Goal: Information Seeking & Learning: Learn about a topic

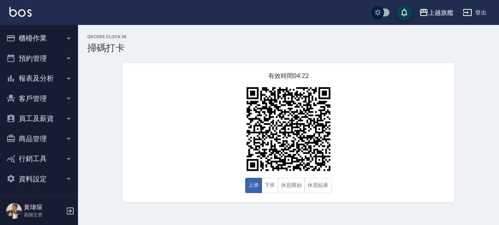
scroll to position [2, 0]
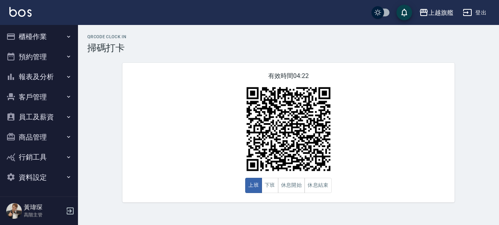
click at [58, 75] on button "報表及分析" at bounding box center [39, 77] width 72 height 20
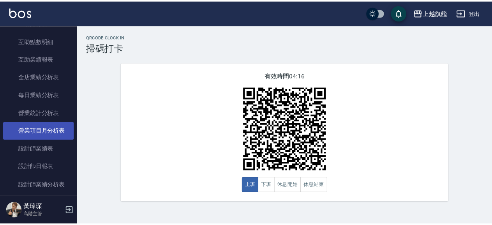
scroll to position [224, 0]
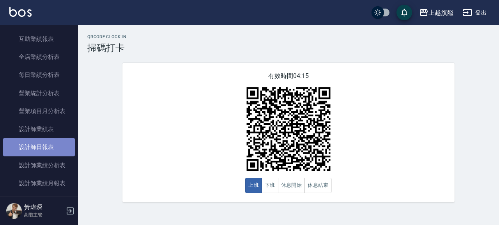
click at [45, 156] on link "設計師日報表" at bounding box center [39, 147] width 72 height 18
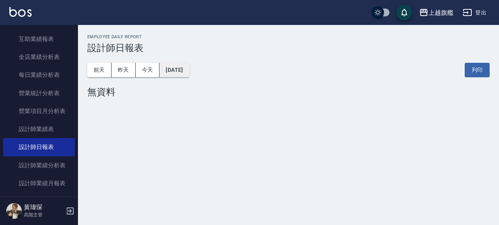
click at [189, 72] on button "[DATE]" at bounding box center [174, 70] width 30 height 14
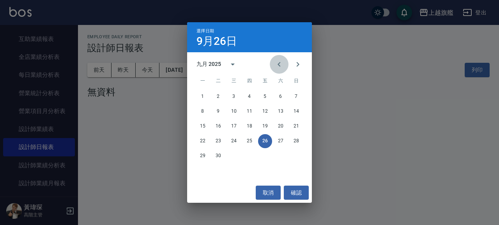
click at [280, 64] on icon "Previous month" at bounding box center [278, 64] width 9 height 9
click at [235, 112] on button "6" at bounding box center [234, 111] width 14 height 14
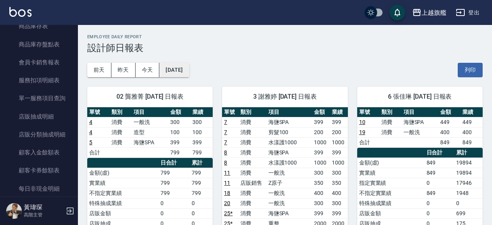
click at [189, 72] on button "[DATE]" at bounding box center [174, 70] width 30 height 14
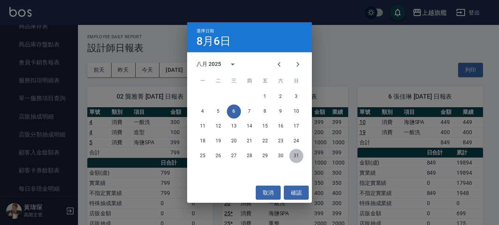
click at [296, 155] on button "31" at bounding box center [296, 156] width 14 height 14
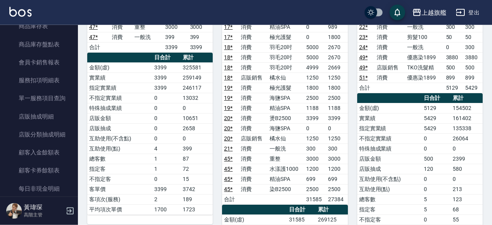
scroll to position [421, 0]
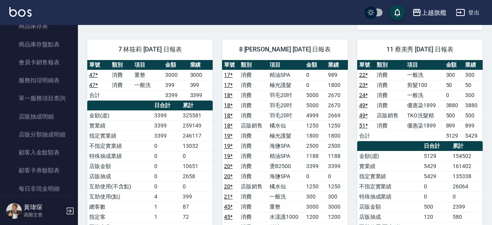
click at [248, 135] on td "消費" at bounding box center [253, 136] width 29 height 10
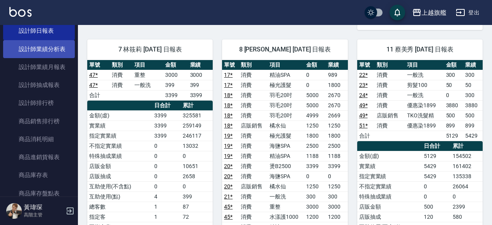
scroll to position [348, 0]
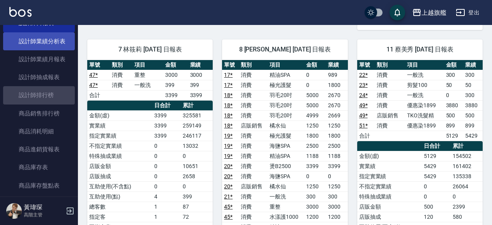
click at [51, 104] on link "設計師排行榜" at bounding box center [39, 95] width 72 height 18
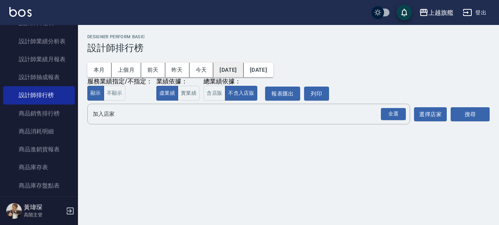
click at [241, 70] on button "[DATE]" at bounding box center [228, 70] width 30 height 14
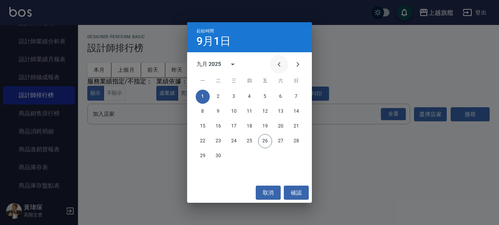
click at [278, 63] on icon "Previous month" at bounding box center [278, 64] width 9 height 9
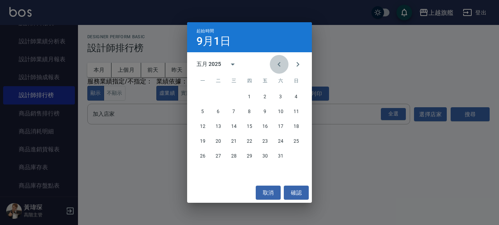
click at [278, 63] on icon "Previous month" at bounding box center [278, 64] width 9 height 9
click at [233, 96] on button "1" at bounding box center [234, 97] width 14 height 14
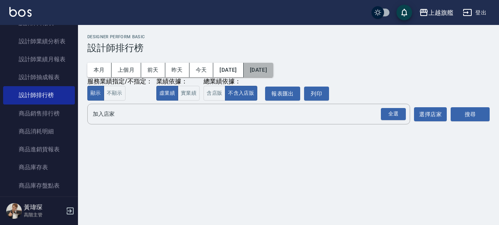
click at [273, 70] on button "[DATE]" at bounding box center [259, 70] width 30 height 14
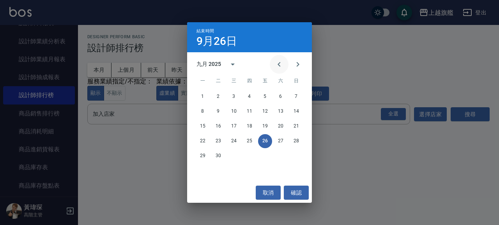
click at [280, 64] on icon "Previous month" at bounding box center [278, 64] width 9 height 9
click at [296, 155] on button "31" at bounding box center [296, 156] width 14 height 14
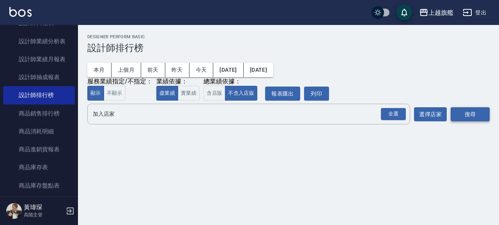
click at [467, 114] on button "搜尋" at bounding box center [470, 114] width 39 height 14
click at [395, 119] on div "全選" at bounding box center [393, 114] width 25 height 12
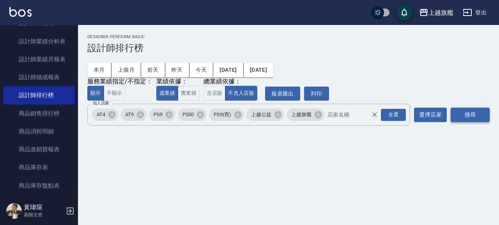
click at [467, 119] on button "搜尋" at bounding box center [470, 115] width 39 height 14
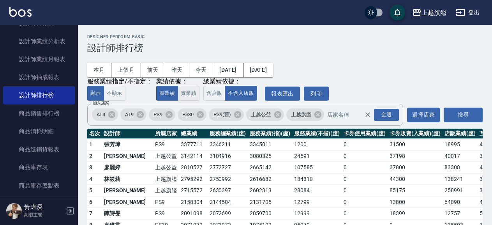
click at [188, 94] on button "實業績" at bounding box center [189, 93] width 22 height 15
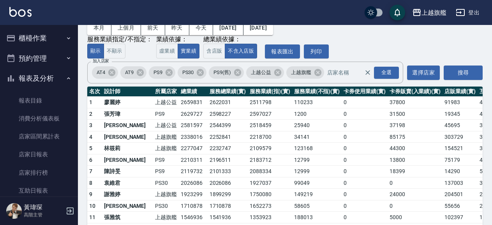
drag, startPoint x: 27, startPoint y: 35, endPoint x: 40, endPoint y: 41, distance: 14.5
click at [29, 35] on button "櫃檯作業" at bounding box center [39, 38] width 72 height 20
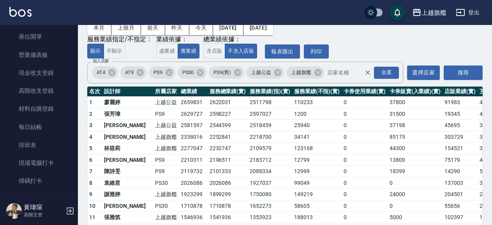
scroll to position [89, 0]
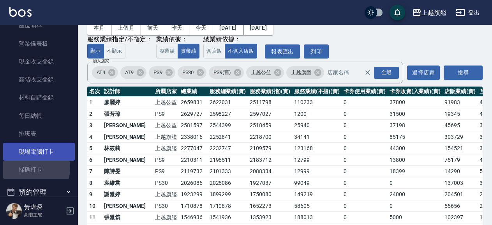
drag, startPoint x: 31, startPoint y: 168, endPoint x: 65, endPoint y: 149, distance: 38.4
click at [34, 166] on link "掃碼打卡" at bounding box center [39, 170] width 72 height 18
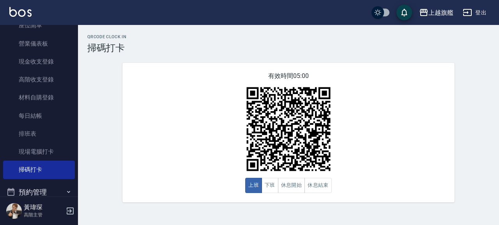
drag, startPoint x: 268, startPoint y: 188, endPoint x: 291, endPoint y: 147, distance: 46.3
click at [269, 186] on button "下班" at bounding box center [270, 185] width 17 height 15
